Goal: Book appointment/travel/reservation

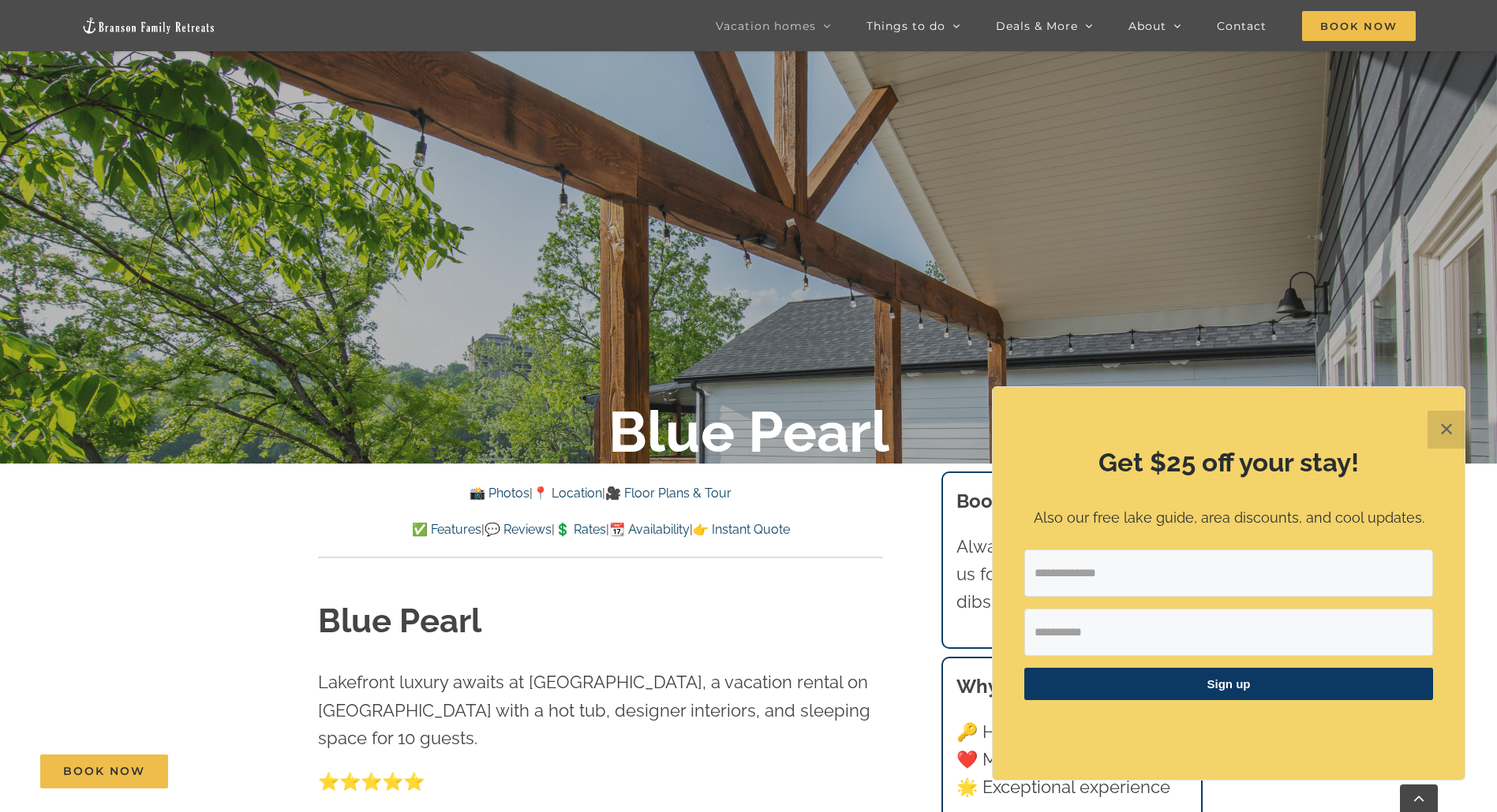
scroll to position [315, 0]
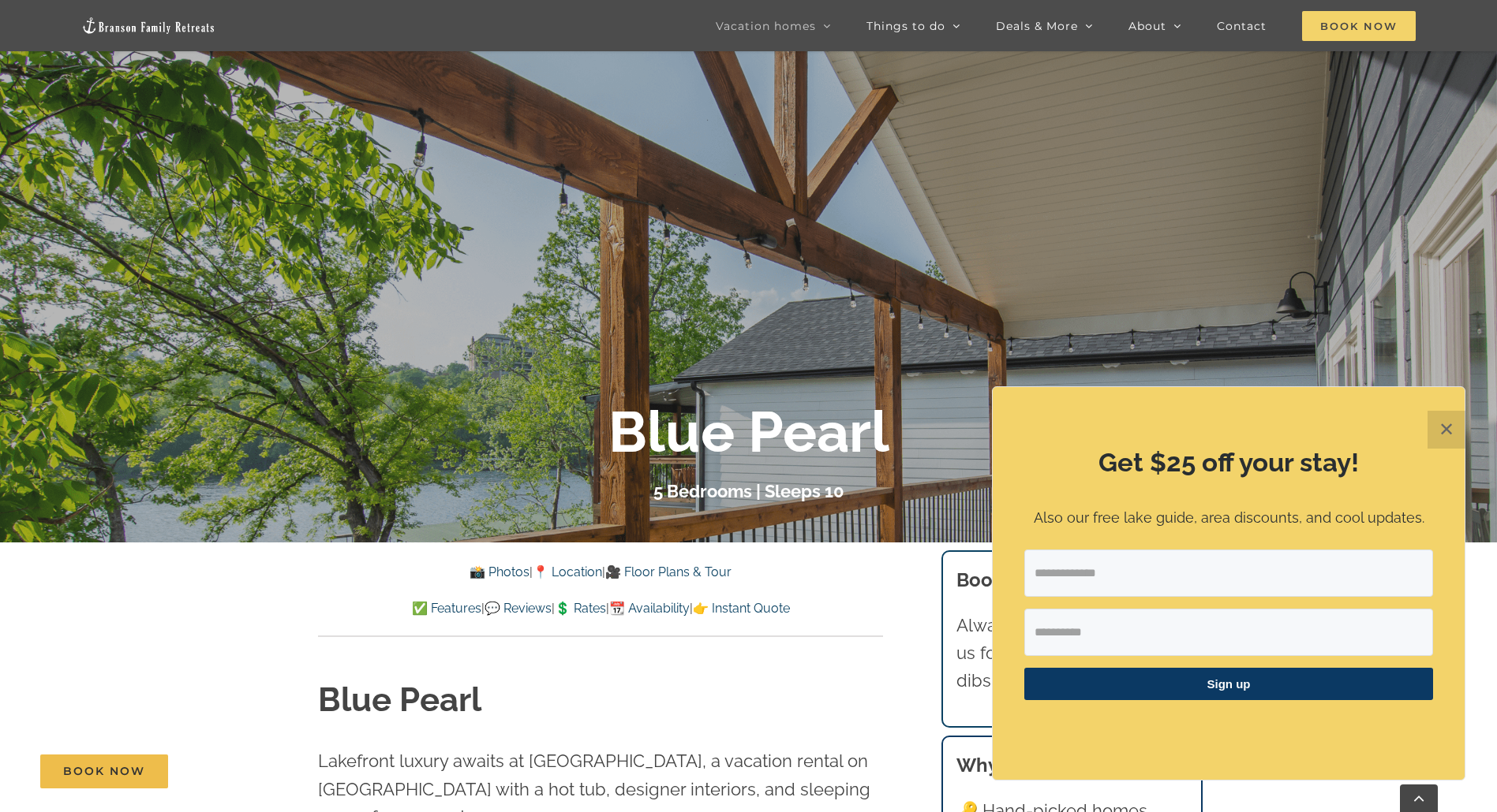
click at [1359, 22] on span "Book Now" at bounding box center [1358, 26] width 113 height 30
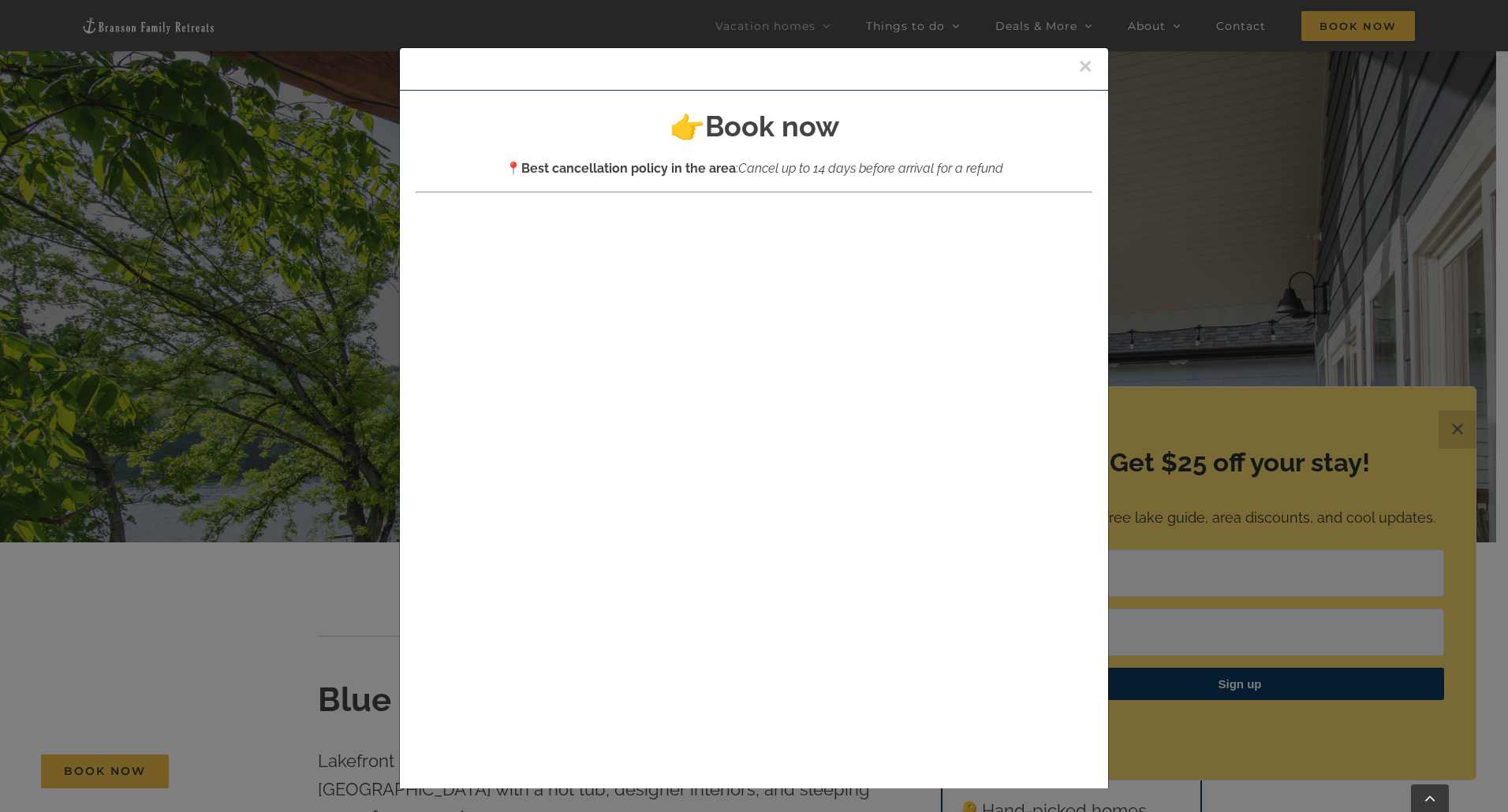
click at [1079, 64] on button "×" at bounding box center [1086, 66] width 14 height 23
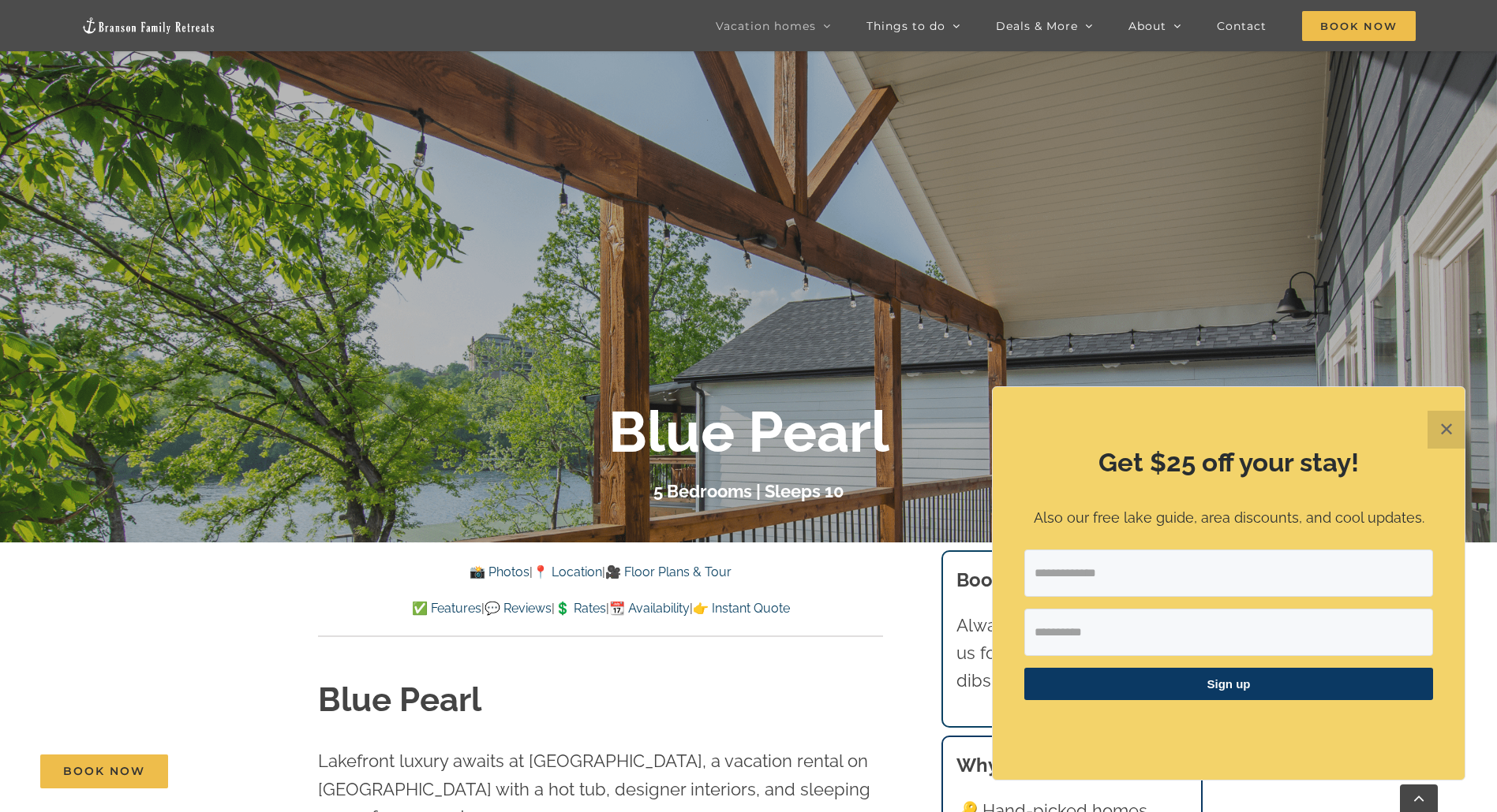
click at [1454, 431] on button "✕" at bounding box center [1446, 429] width 38 height 38
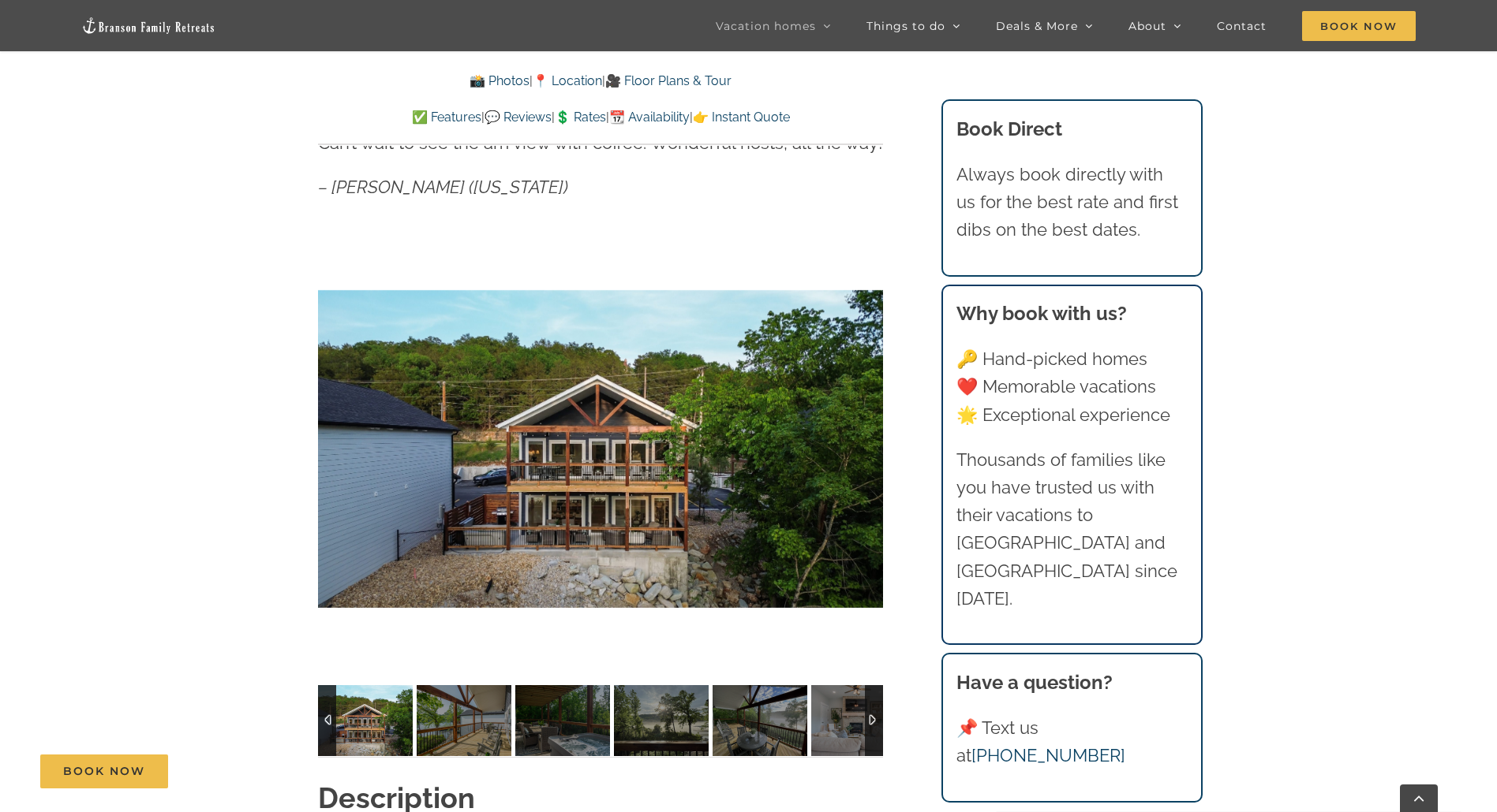
scroll to position [1340, 0]
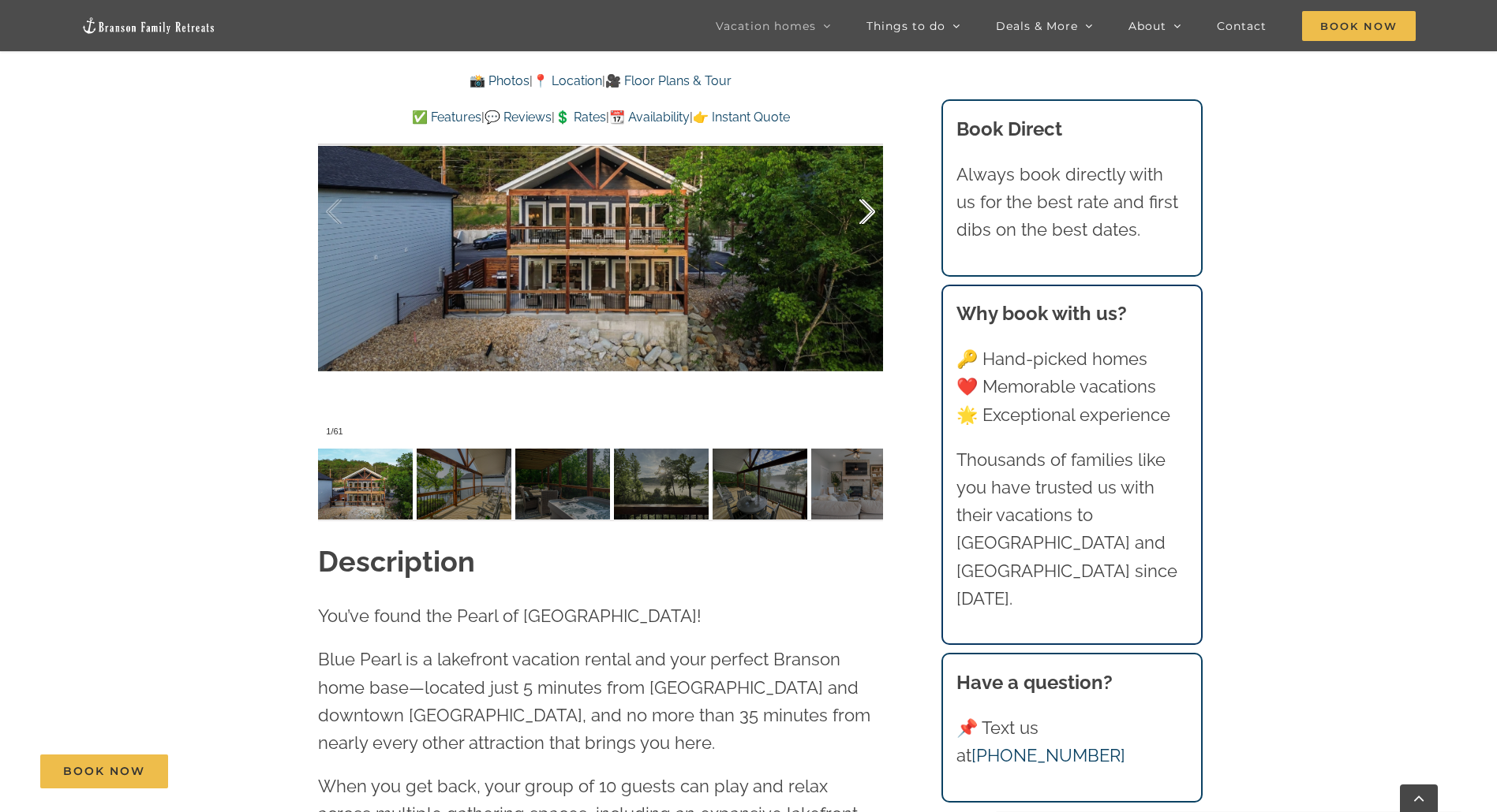
click at [863, 204] on div at bounding box center [850, 212] width 49 height 98
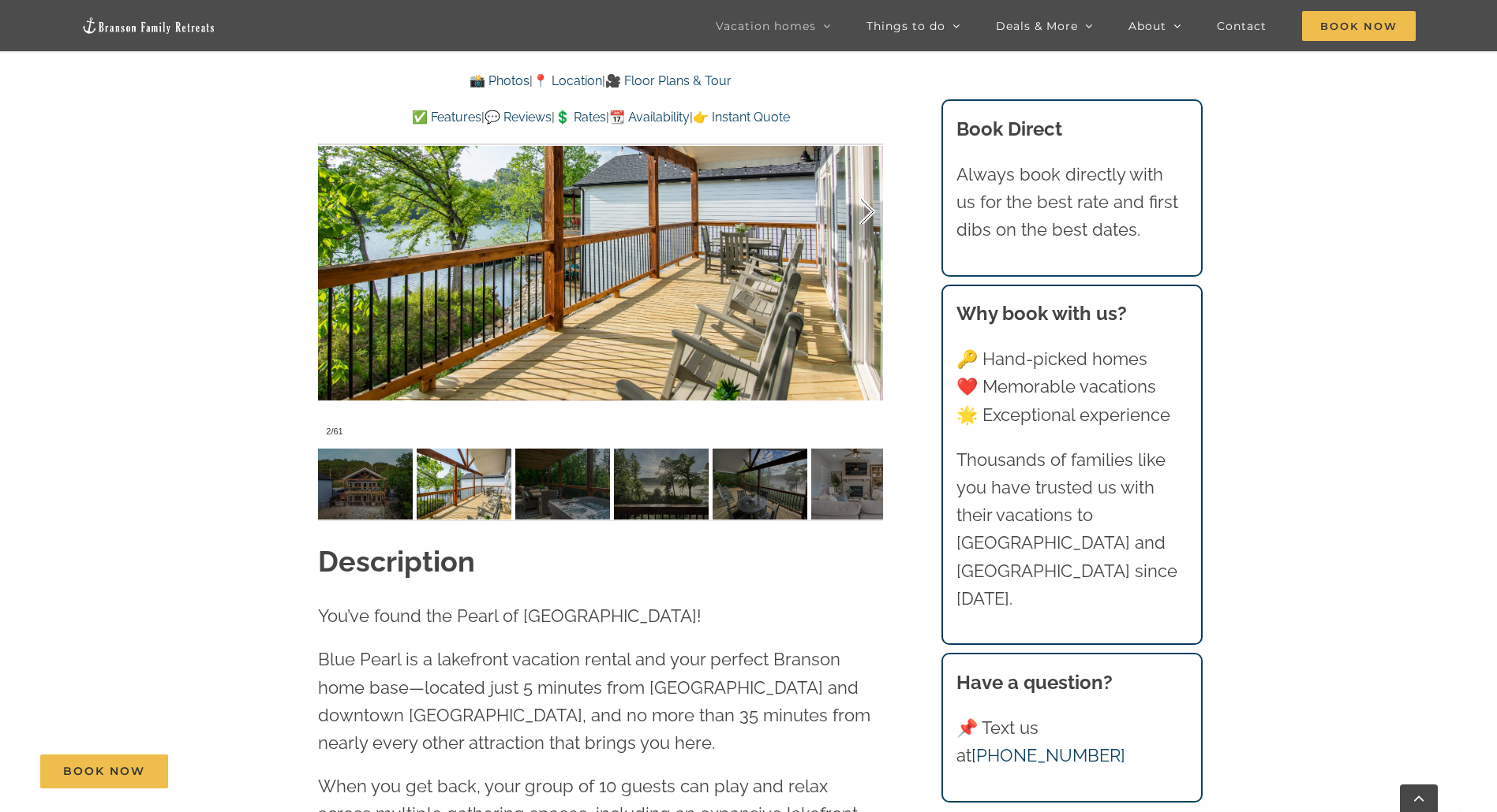
click at [866, 214] on div at bounding box center [850, 212] width 49 height 98
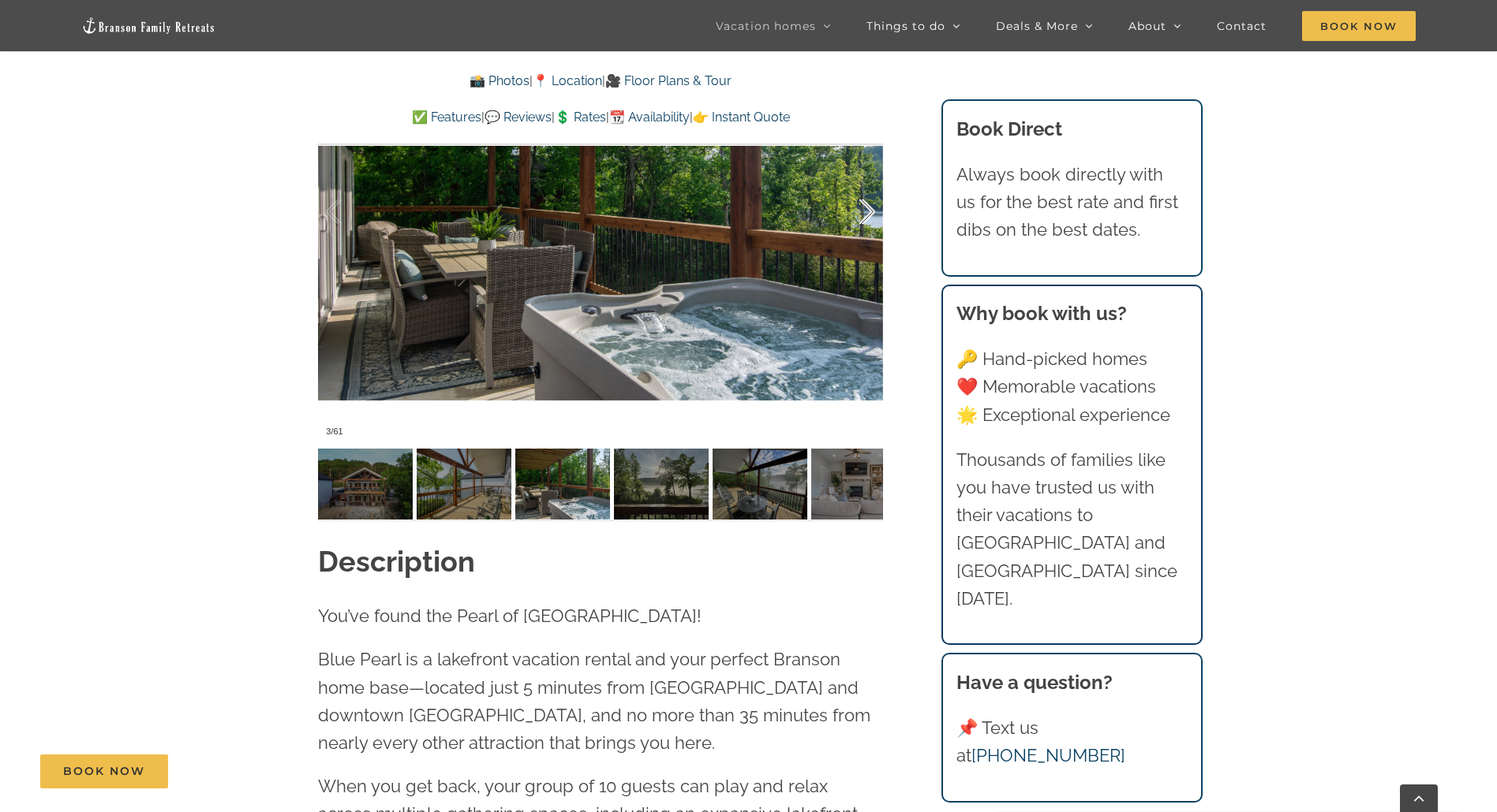
click at [869, 213] on div at bounding box center [850, 212] width 49 height 98
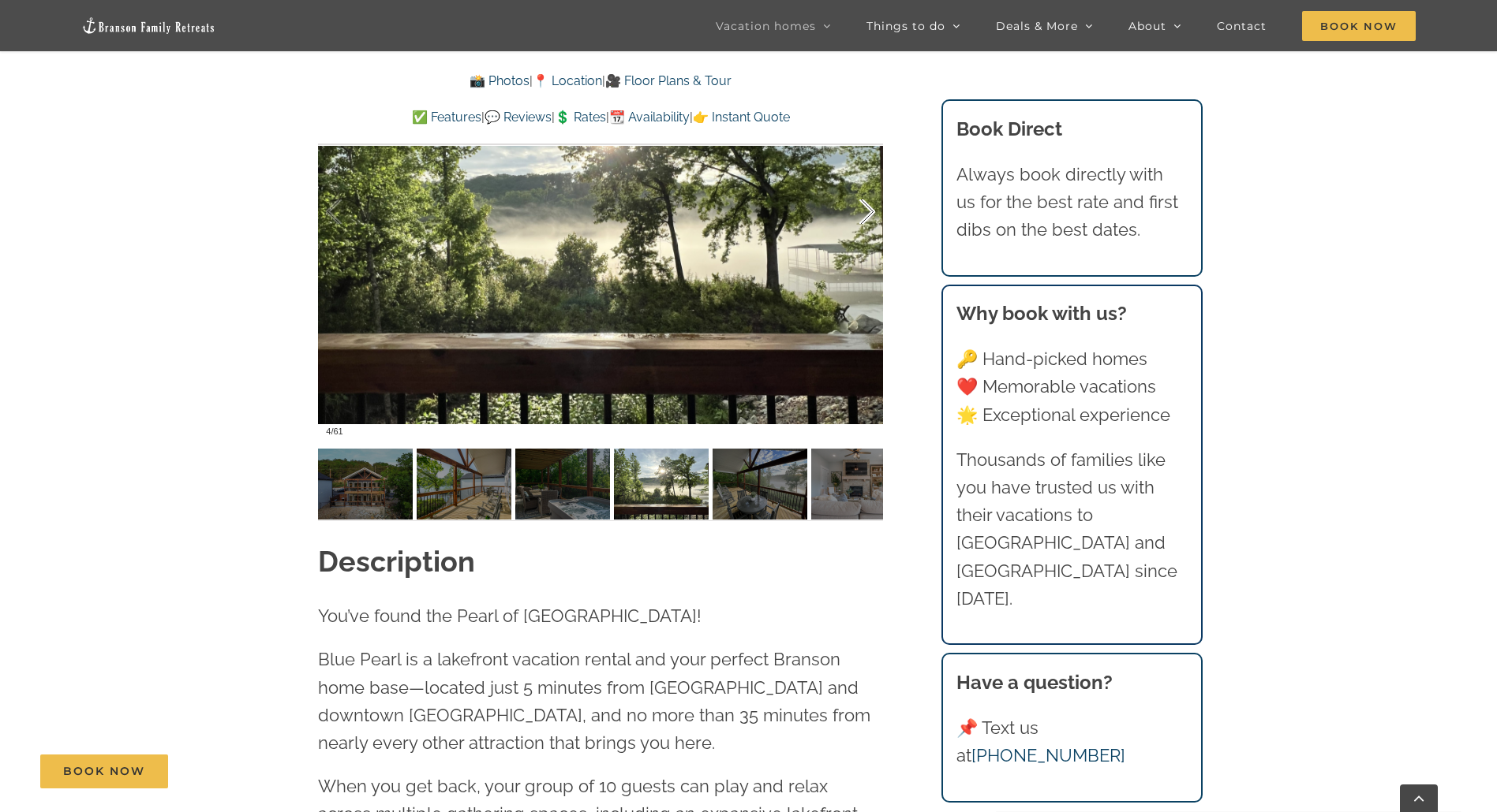
click at [869, 213] on div at bounding box center [850, 212] width 49 height 98
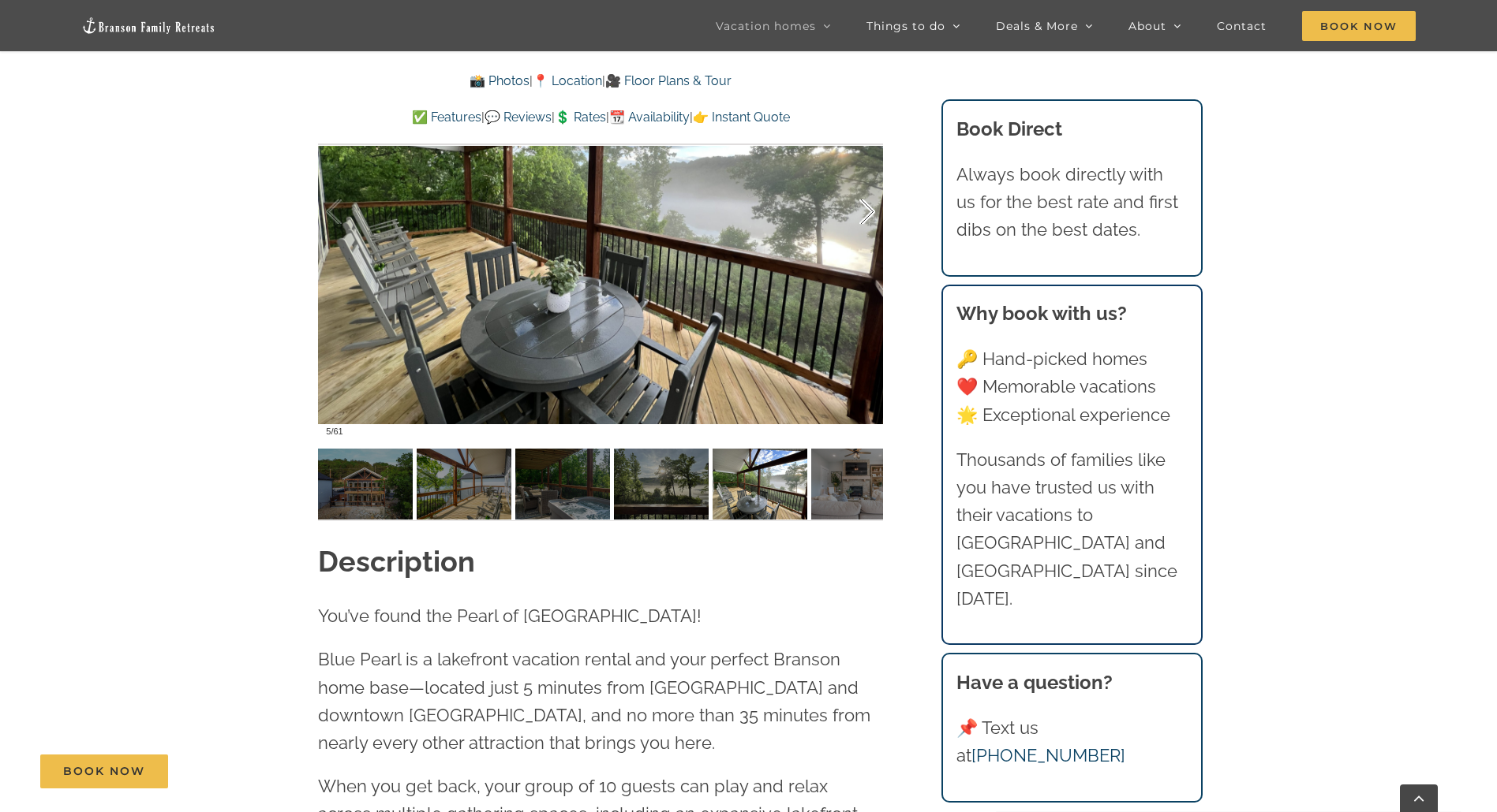
click at [869, 213] on div at bounding box center [850, 212] width 49 height 98
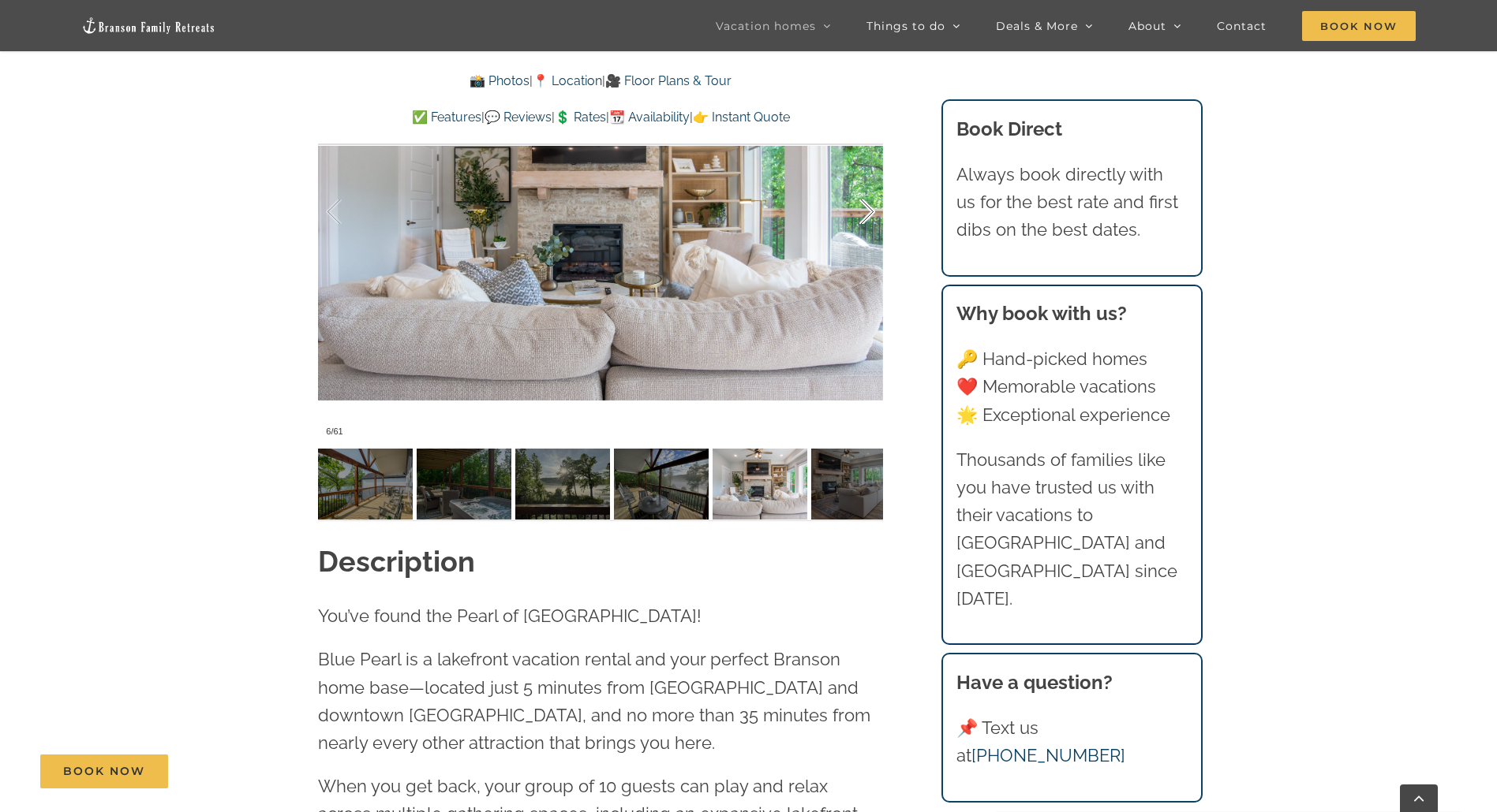
click at [869, 213] on div at bounding box center [850, 212] width 49 height 98
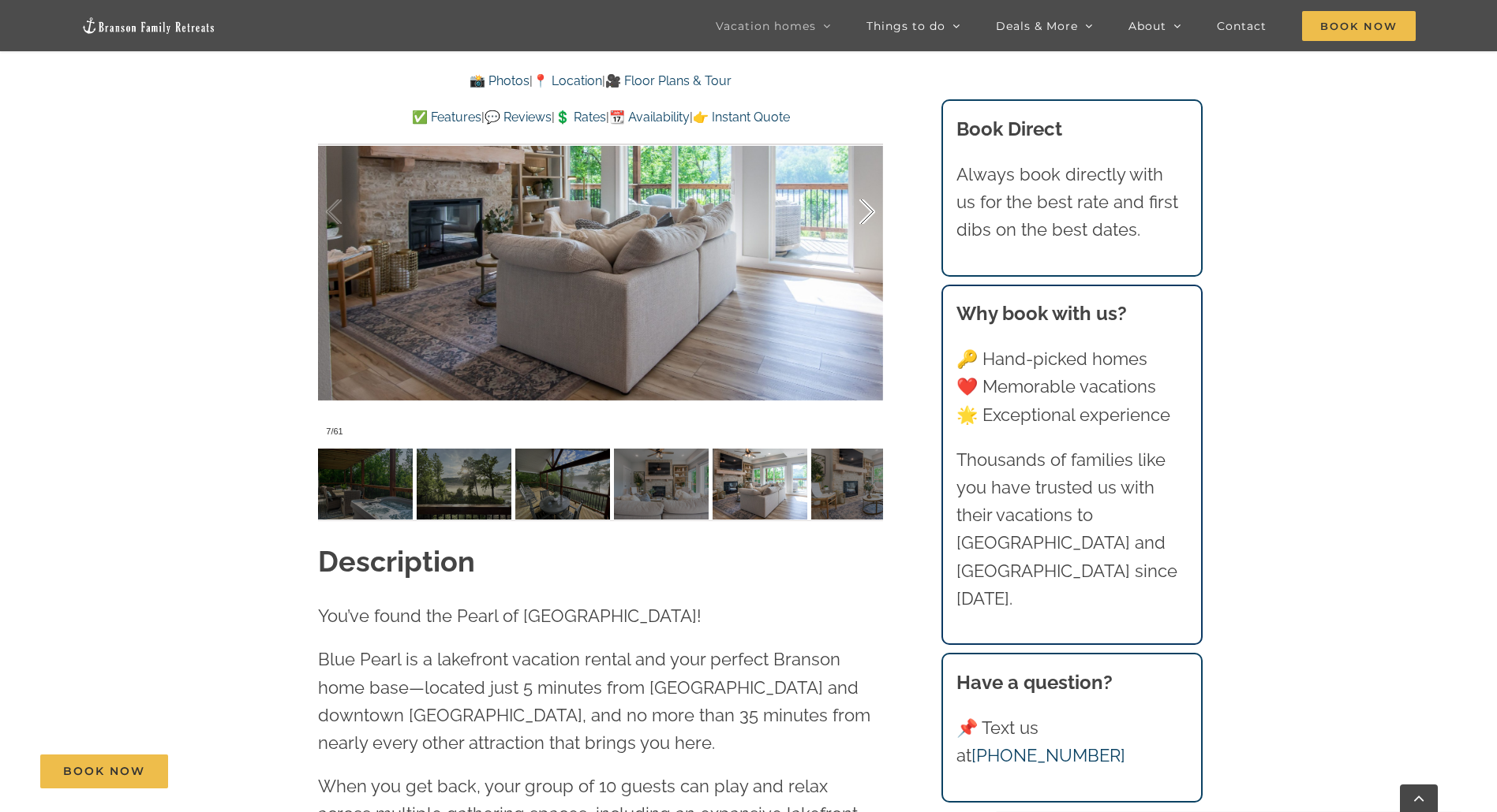
click at [869, 213] on div at bounding box center [850, 212] width 49 height 98
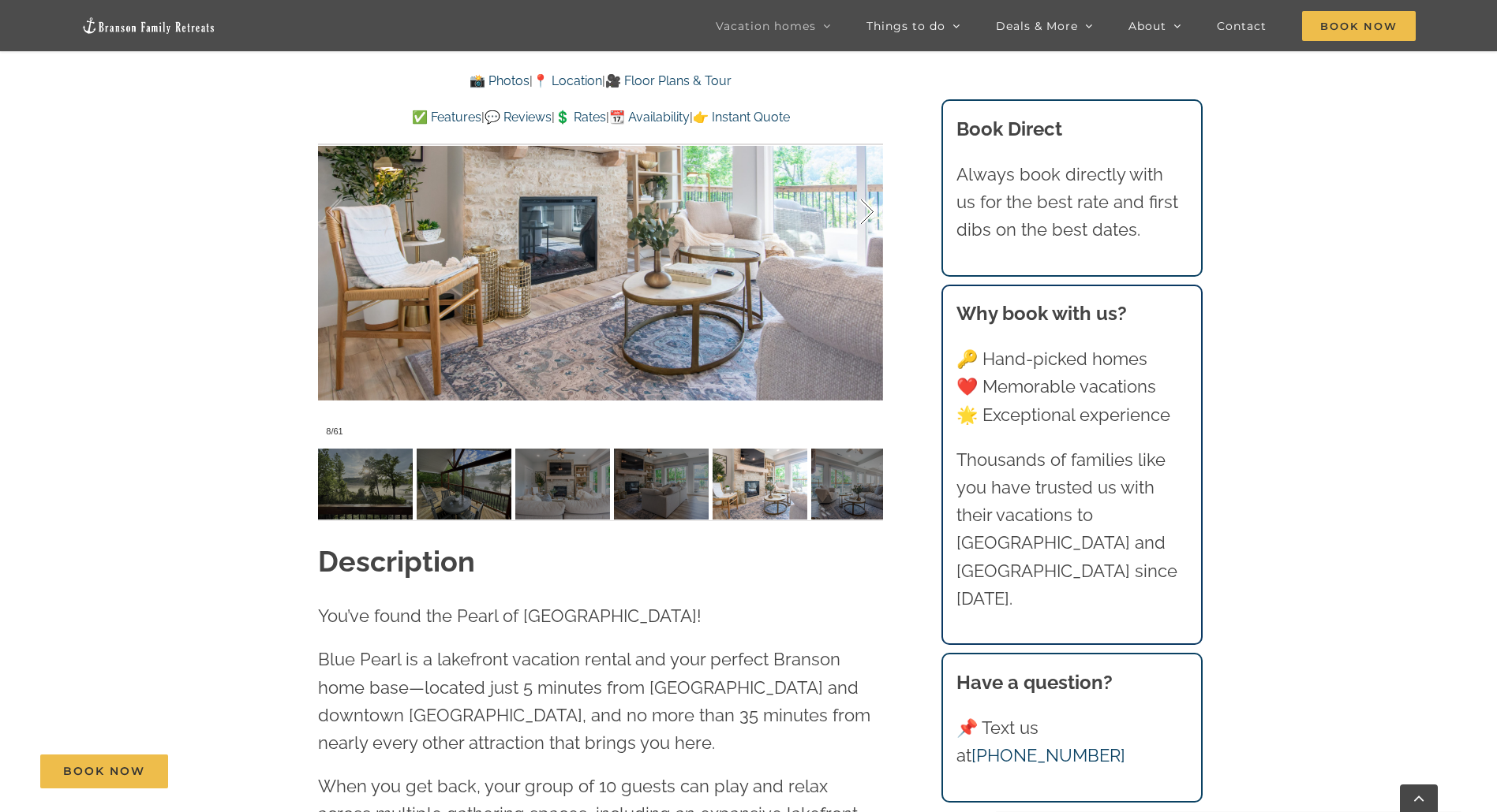
click at [869, 213] on div at bounding box center [850, 212] width 49 height 98
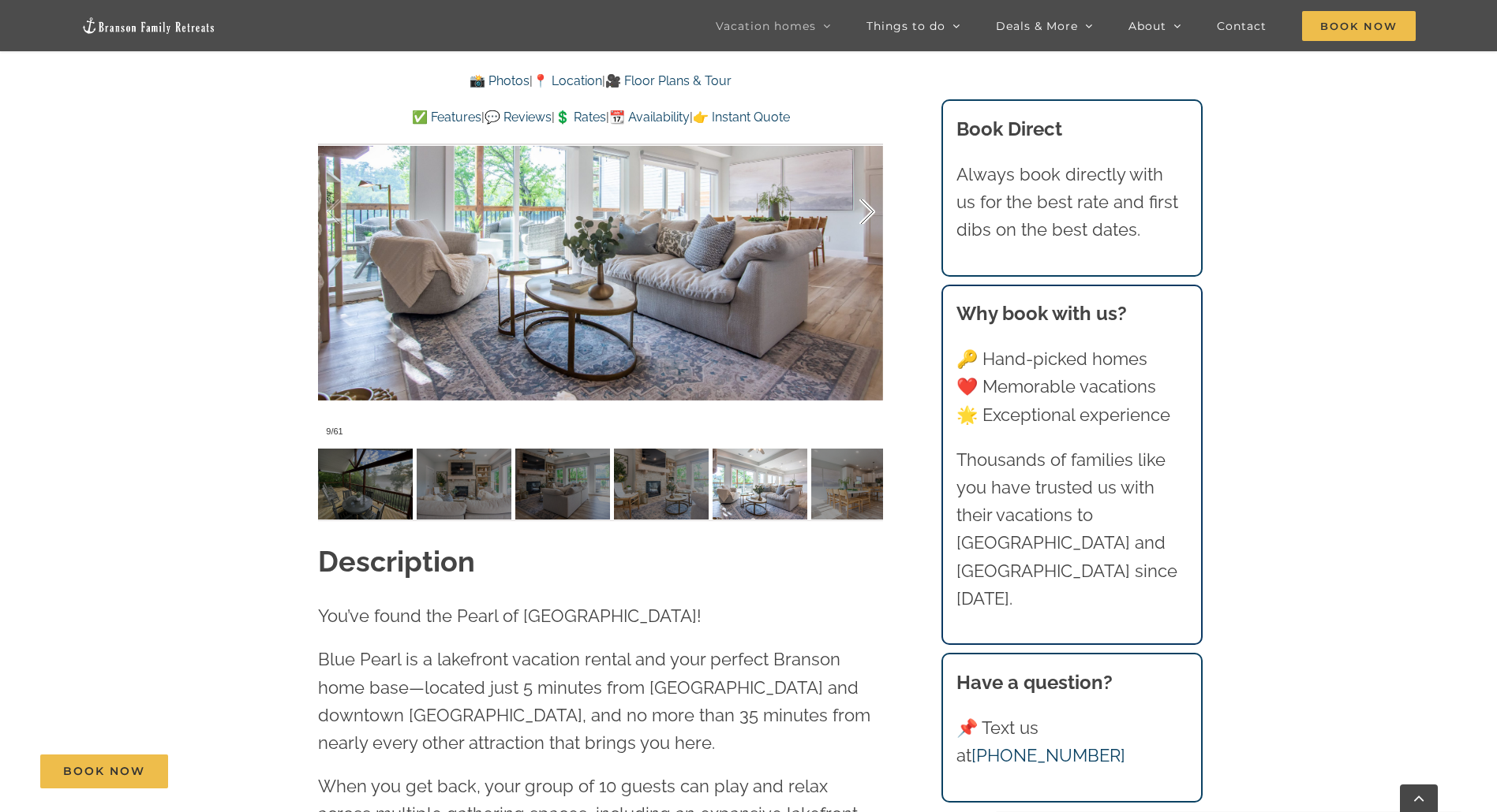
click at [869, 213] on div at bounding box center [850, 212] width 49 height 98
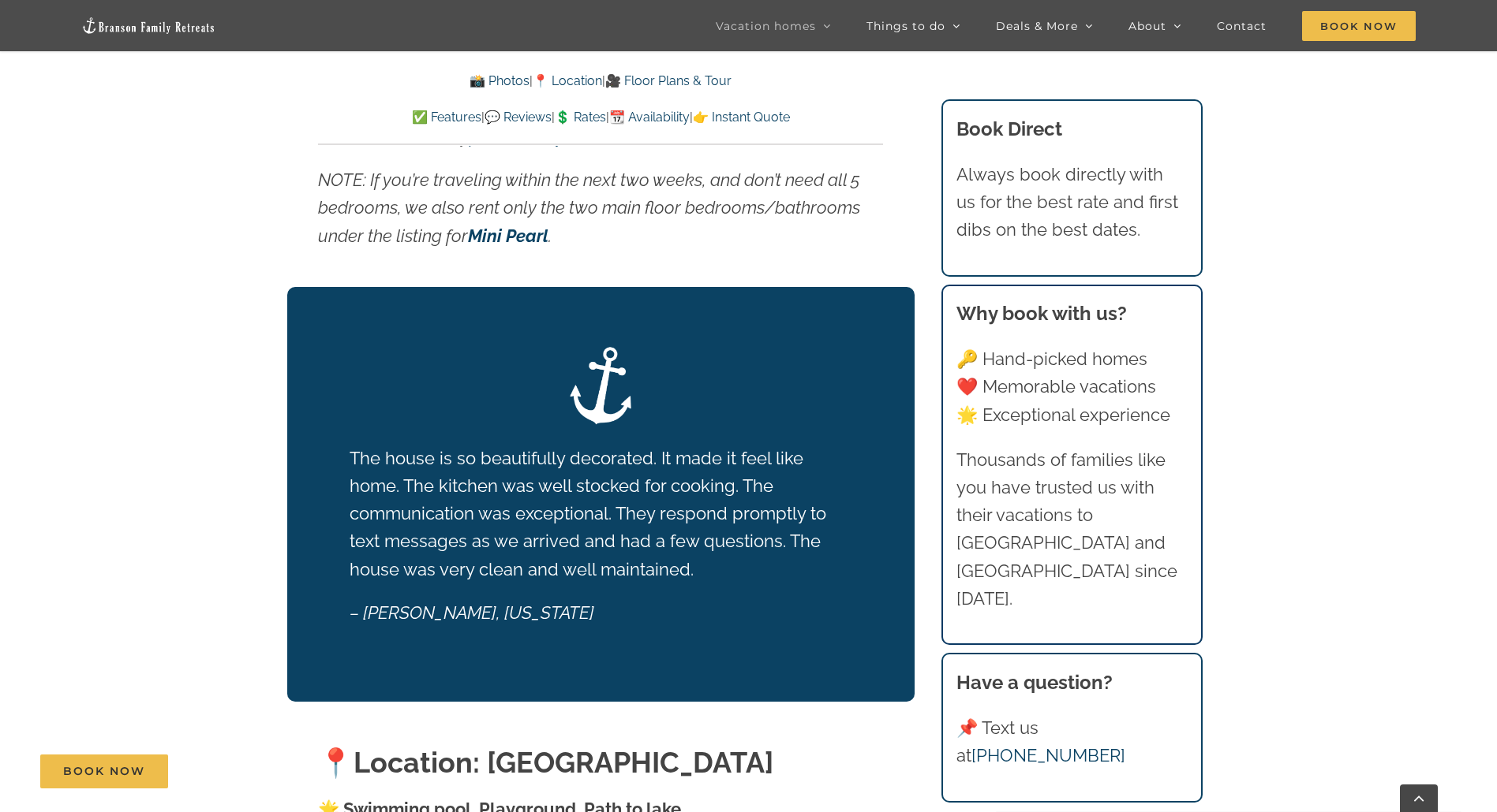
scroll to position [3154, 0]
